Goal: Information Seeking & Learning: Learn about a topic

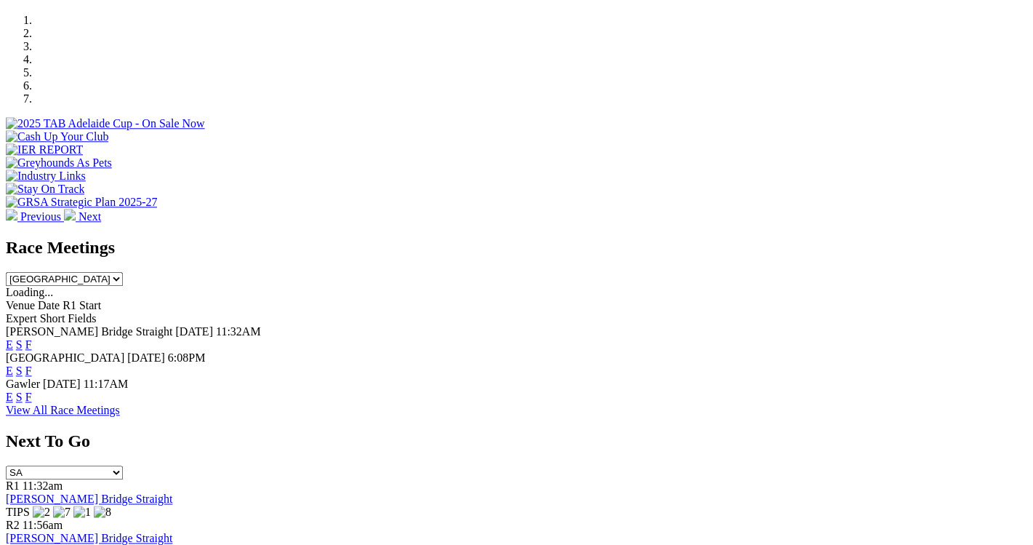
scroll to position [449, 0]
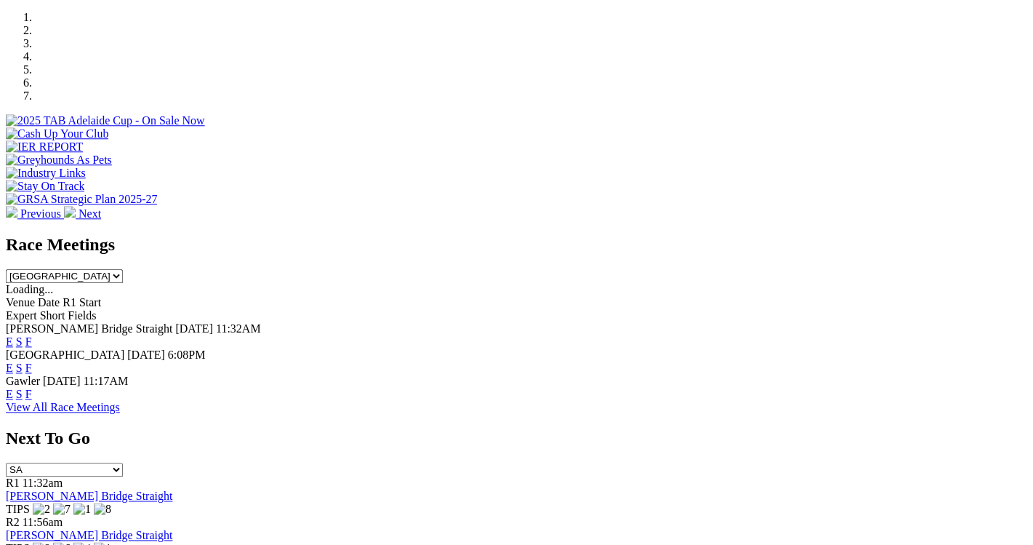
click at [120, 401] on link "View All Race Meetings" at bounding box center [63, 407] width 114 height 12
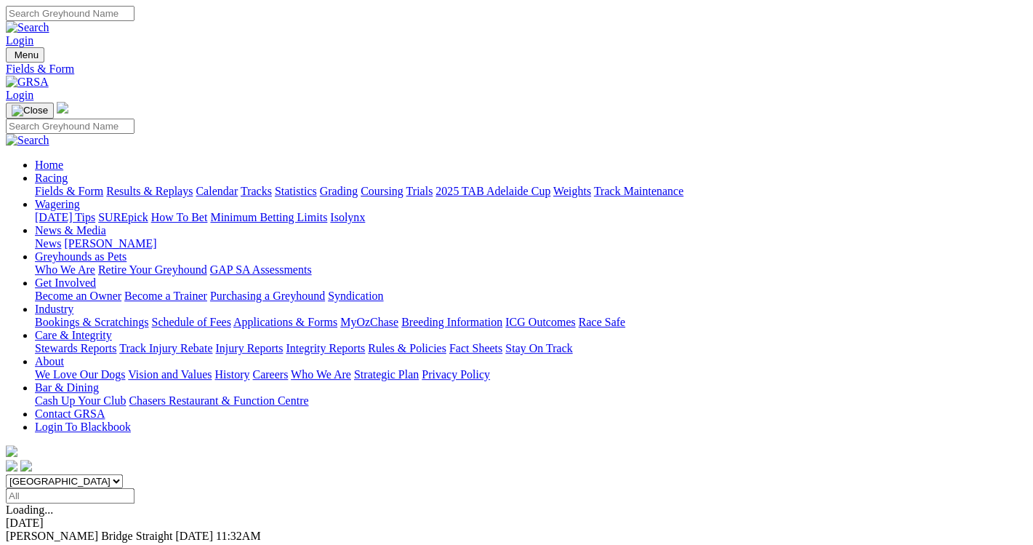
scroll to position [1, 0]
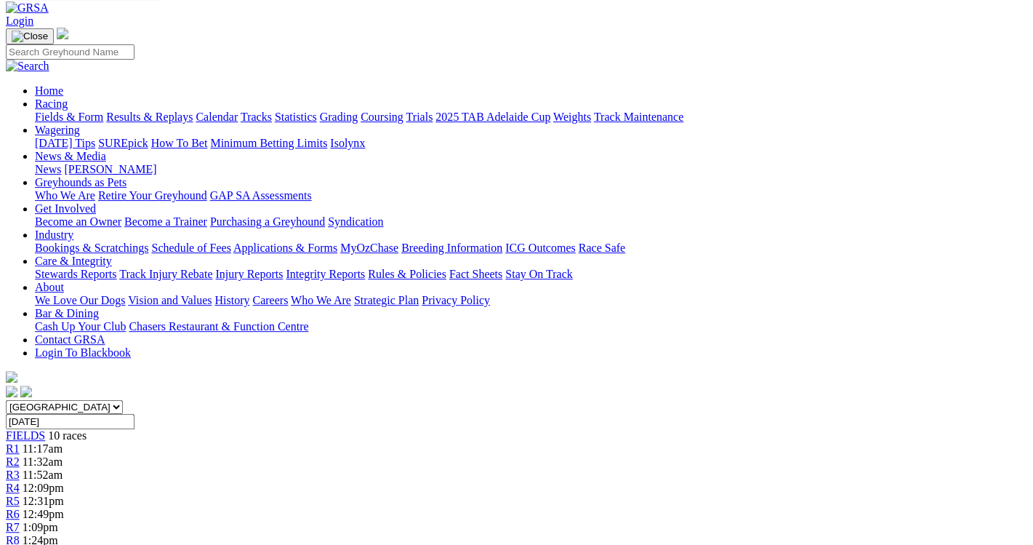
scroll to position [75, 0]
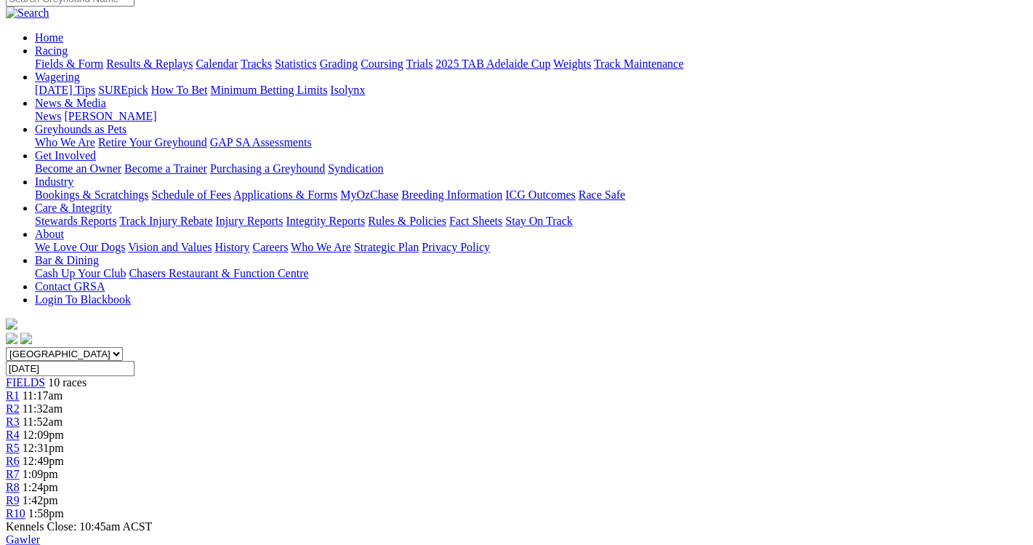
scroll to position [128, 0]
click at [58, 493] on span "1:42pm" at bounding box center [41, 499] width 36 height 12
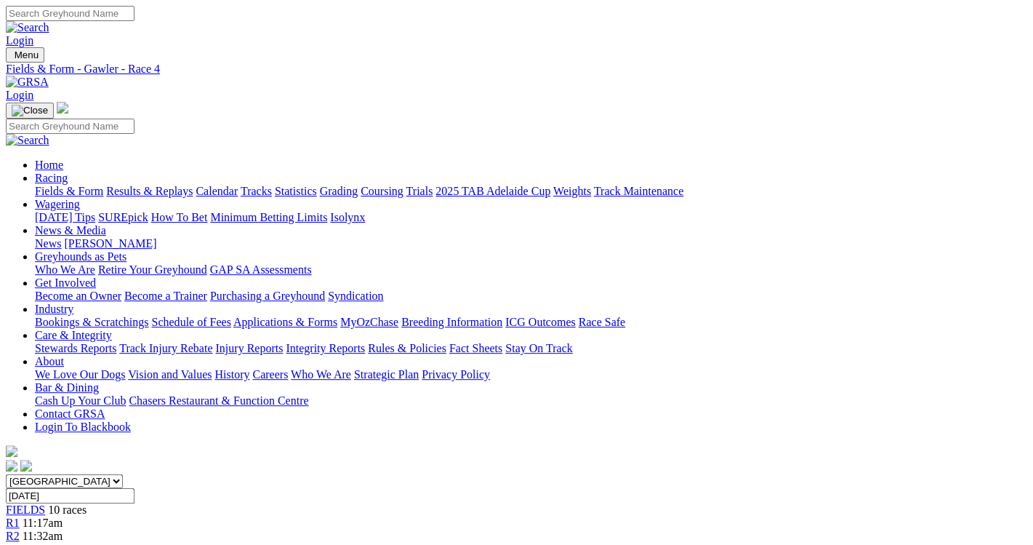
click at [49, 76] on img at bounding box center [27, 82] width 43 height 13
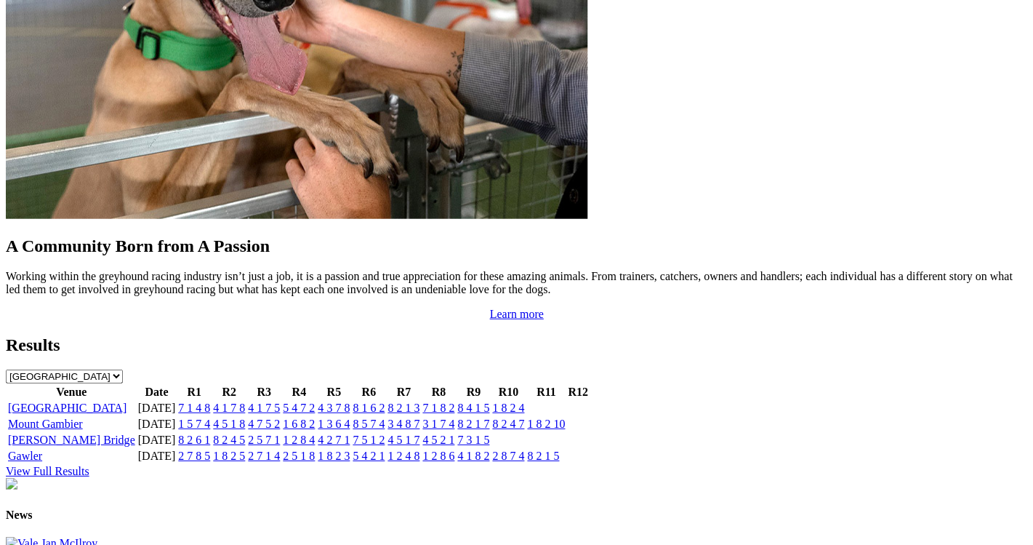
scroll to position [1254, 0]
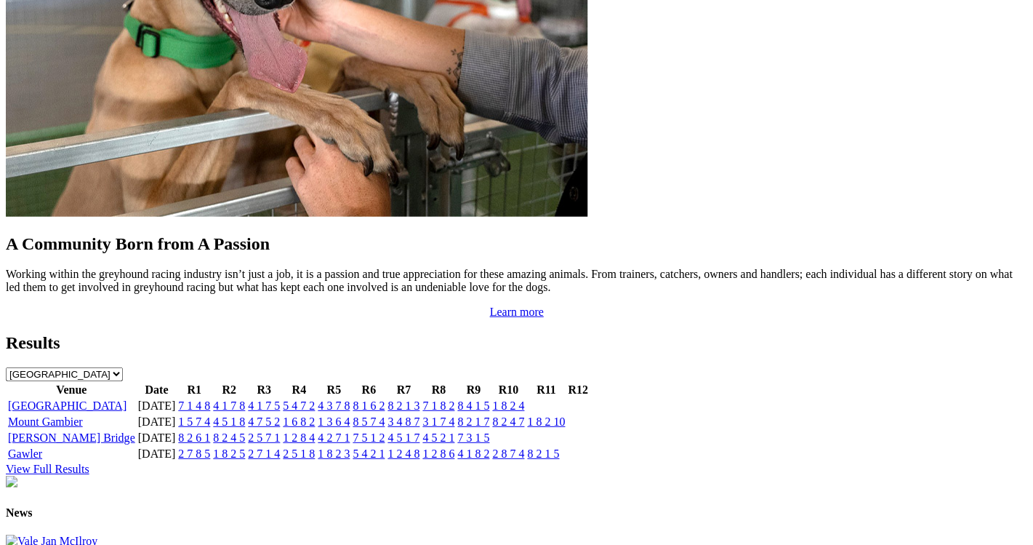
click at [89, 462] on link "View Full Results" at bounding box center [48, 468] width 84 height 12
